Goal: Check status: Check status

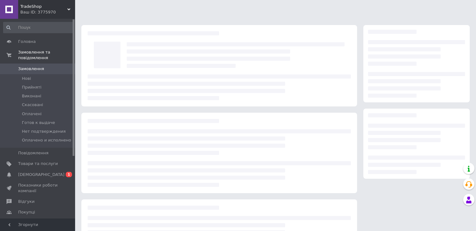
scroll to position [31, 0]
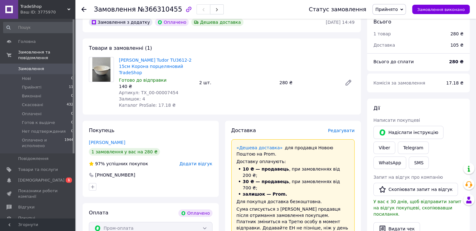
click at [27, 66] on span "Замовлення" at bounding box center [31, 69] width 26 height 6
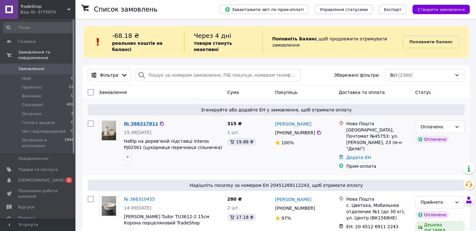
click at [143, 121] on link "№ 366317811" at bounding box center [141, 123] width 34 height 5
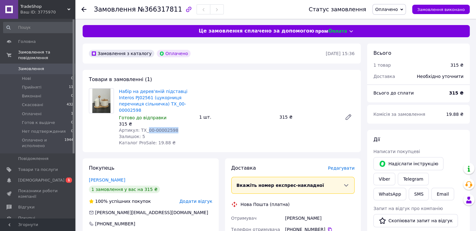
drag, startPoint x: 144, startPoint y: 123, endPoint x: 174, endPoint y: 124, distance: 31.0
click at [174, 127] on div "Артикул: TX_00-00002598" at bounding box center [156, 130] width 75 height 6
copy span "00-00002598"
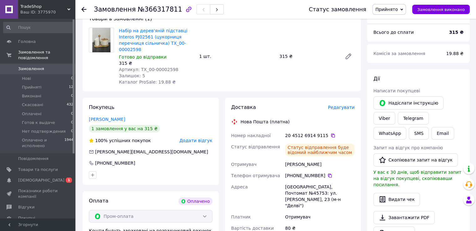
scroll to position [63, 0]
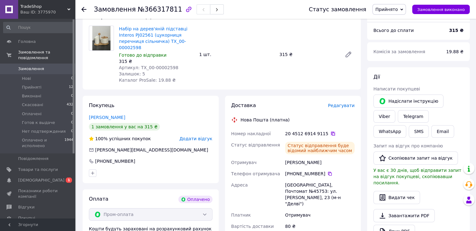
click at [330, 131] on icon at bounding box center [332, 133] width 5 height 5
